Goal: Task Accomplishment & Management: Manage account settings

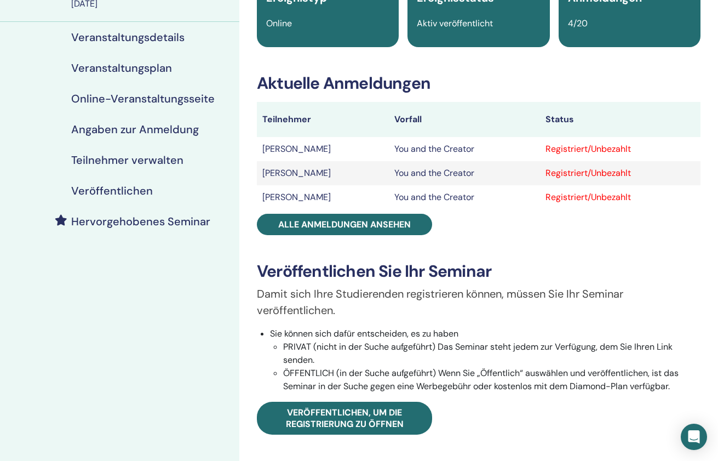
scroll to position [94, 0]
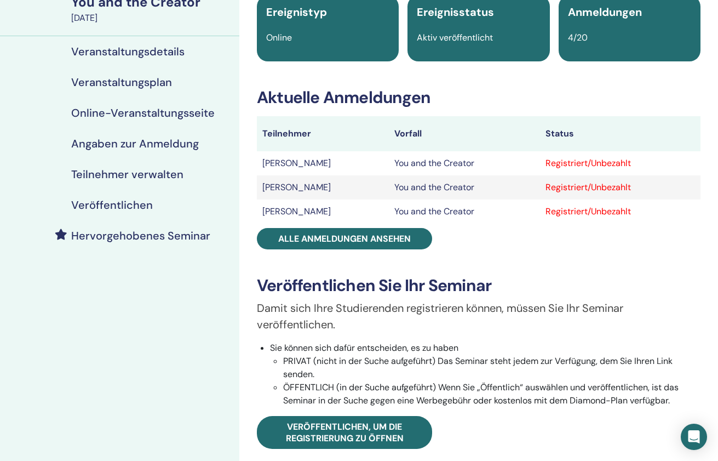
click at [158, 180] on h4 "Teilnehmer verwalten" at bounding box center [127, 174] width 112 height 13
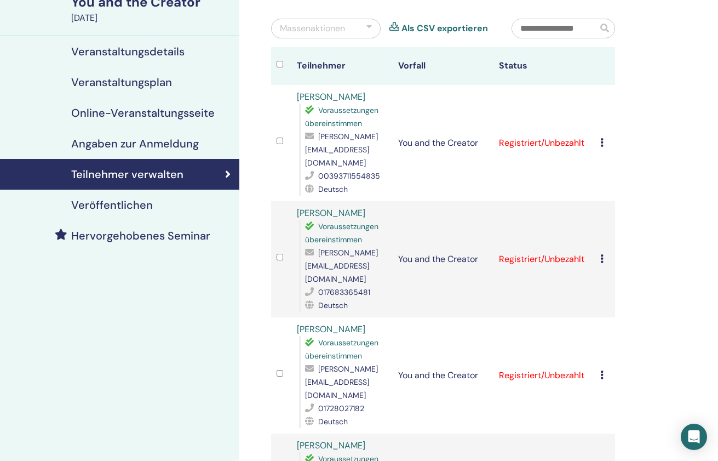
click at [604, 138] on icon at bounding box center [601, 142] width 3 height 9
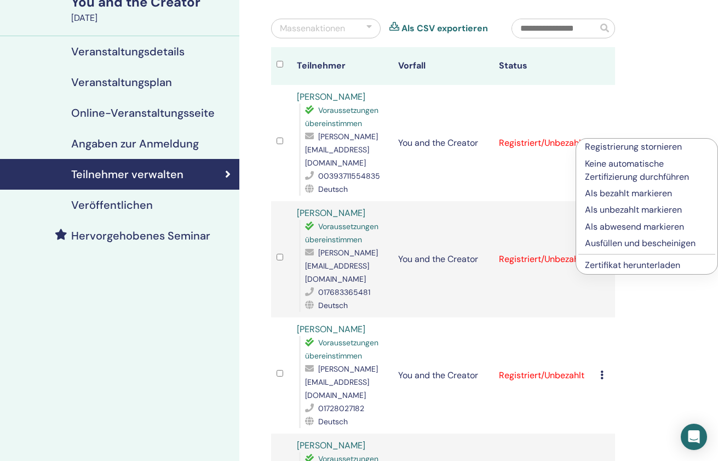
click at [637, 243] on p "Ausfüllen und bescheinigen" at bounding box center [647, 243] width 124 height 13
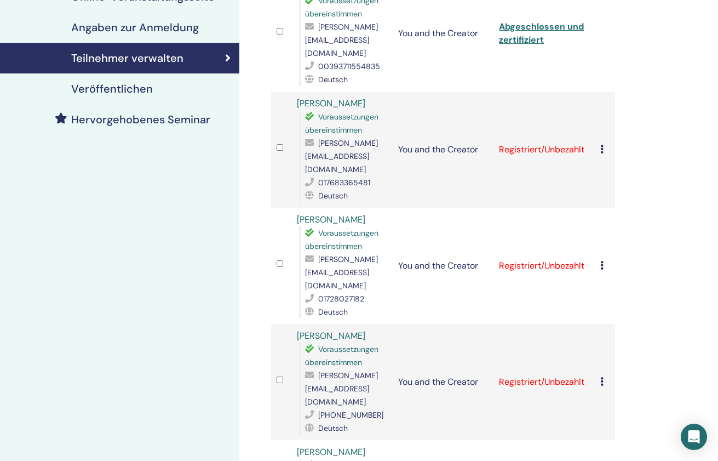
scroll to position [164, 0]
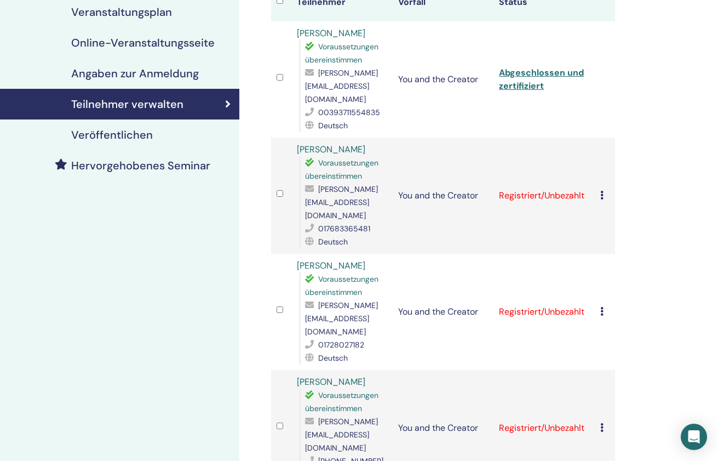
click at [602, 191] on icon at bounding box center [601, 195] width 3 height 9
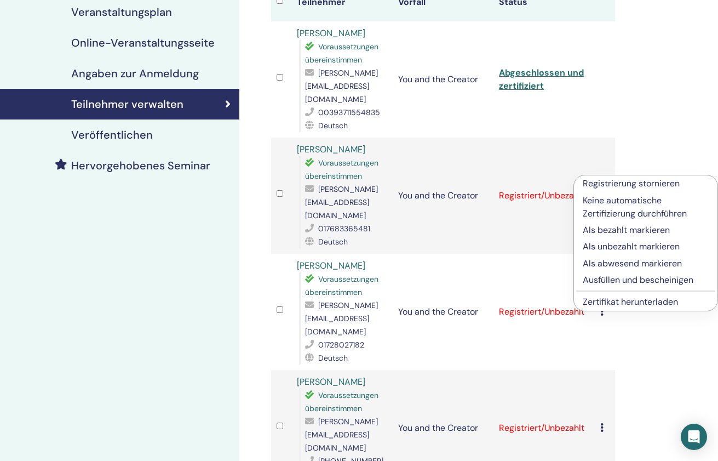
click at [618, 279] on p "Ausfüllen und bescheinigen" at bounding box center [646, 279] width 126 height 13
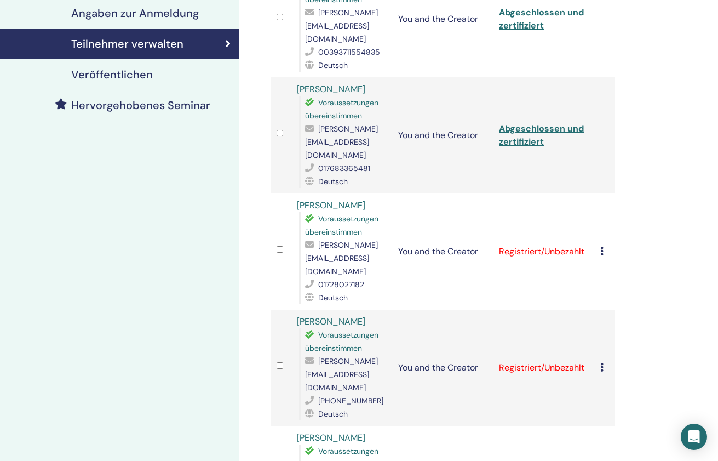
scroll to position [231, 0]
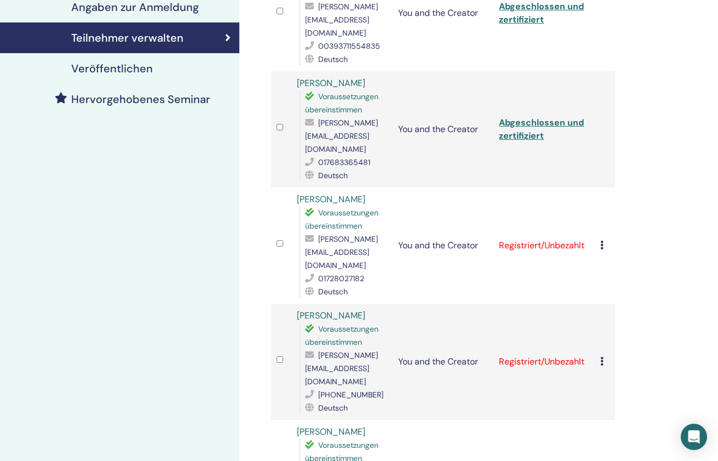
click at [603, 240] on icon at bounding box center [601, 244] width 3 height 9
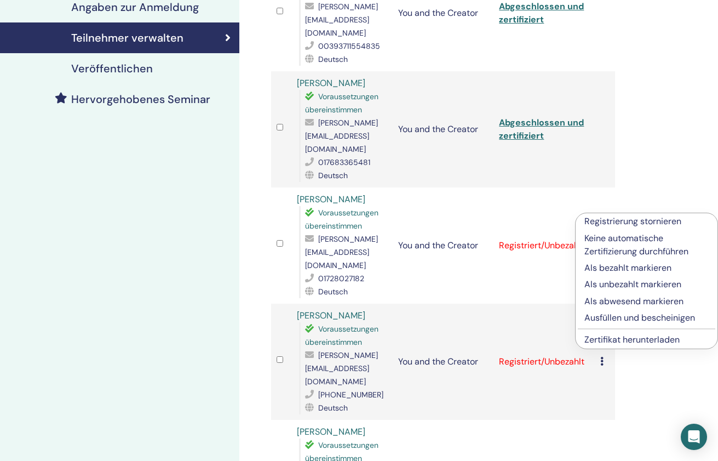
click at [614, 318] on p "Ausfüllen und bescheinigen" at bounding box center [647, 317] width 124 height 13
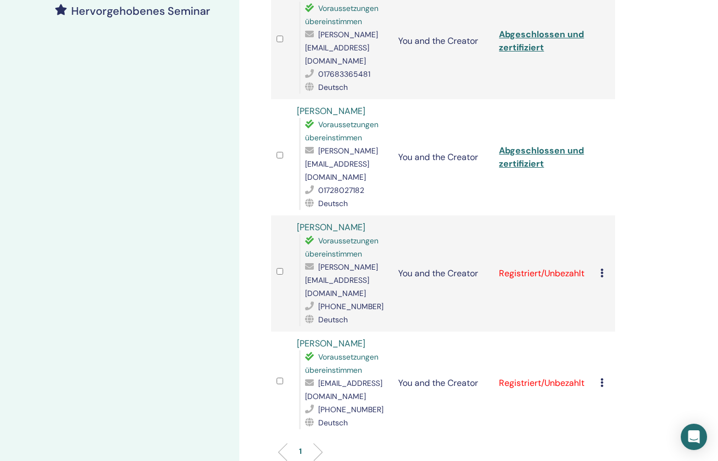
scroll to position [327, 0]
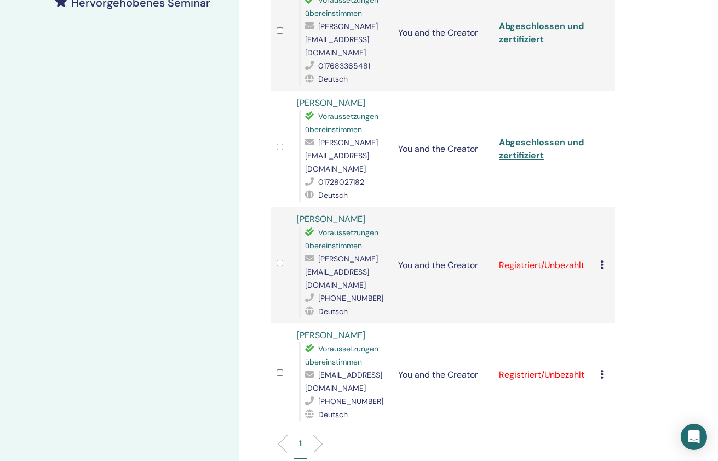
click at [602, 260] on icon at bounding box center [601, 264] width 3 height 9
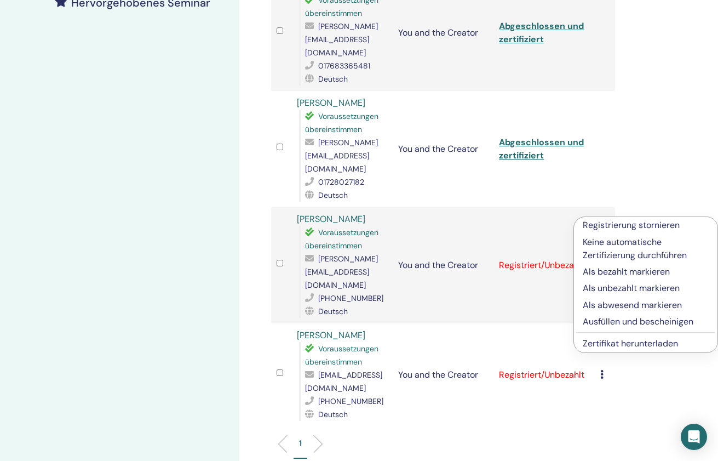
click at [604, 319] on p "Ausfüllen und bescheinigen" at bounding box center [646, 321] width 126 height 13
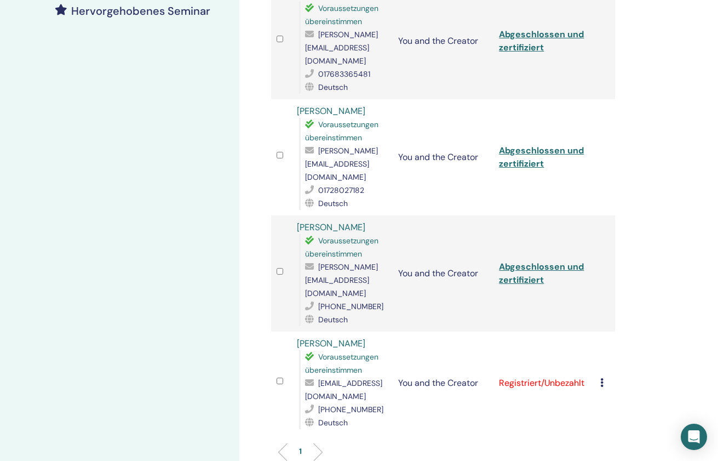
scroll to position [353, 0]
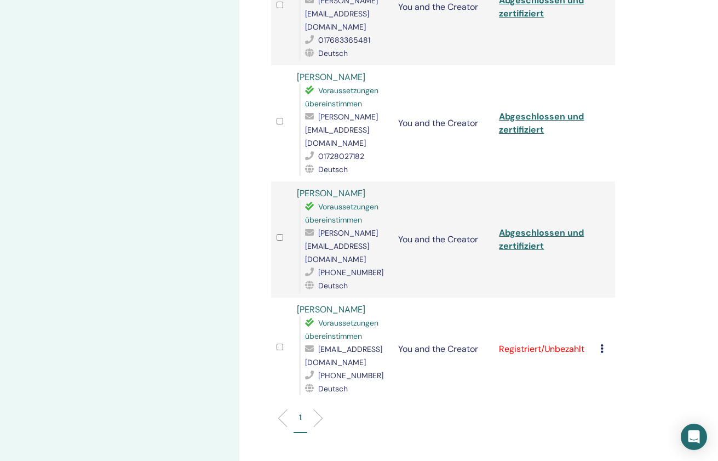
click at [601, 344] on icon at bounding box center [601, 348] width 3 height 9
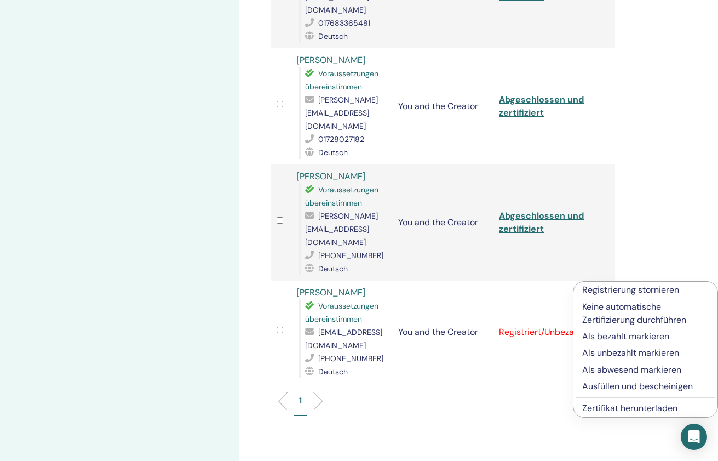
scroll to position [377, 0]
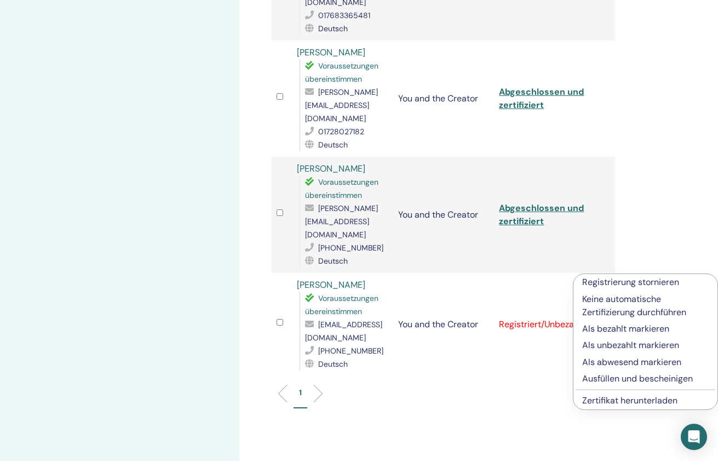
click at [605, 377] on p "Ausfüllen und bescheinigen" at bounding box center [645, 378] width 127 height 13
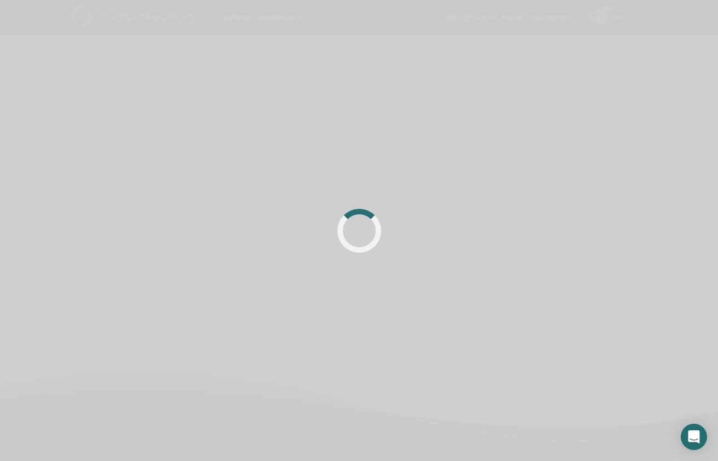
scroll to position [258, 0]
